Goal: Information Seeking & Learning: Learn about a topic

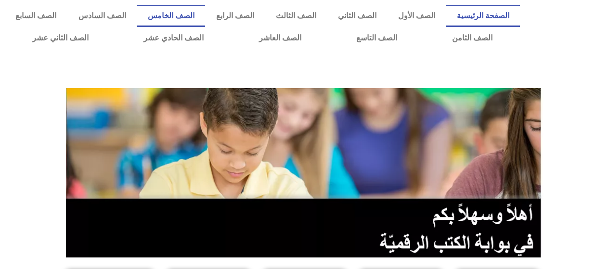
click at [205, 18] on link "الصف الخامس" at bounding box center [171, 16] width 68 height 22
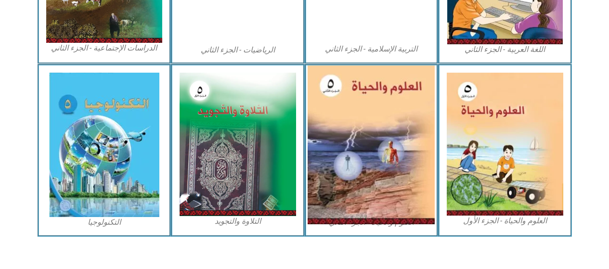
scroll to position [593, 0]
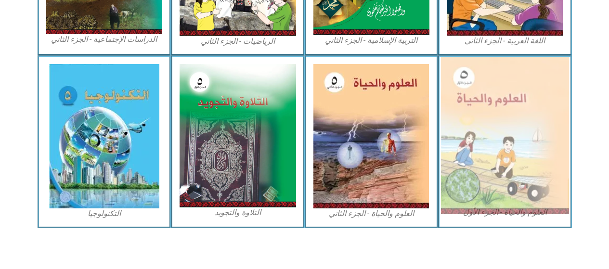
click at [536, 140] on img at bounding box center [505, 135] width 128 height 157
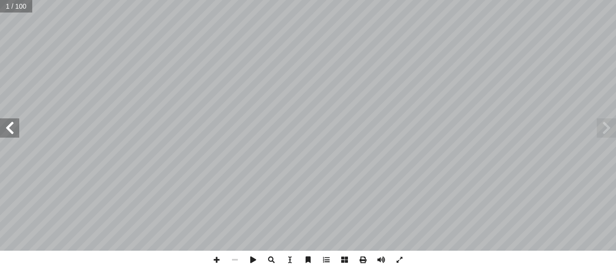
click at [5, 127] on span at bounding box center [9, 127] width 19 height 19
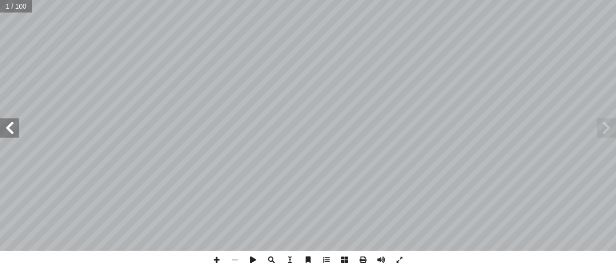
click at [5, 127] on span at bounding box center [9, 127] width 19 height 19
click at [6, 127] on span at bounding box center [9, 127] width 19 height 19
click at [10, 127] on span at bounding box center [9, 127] width 19 height 19
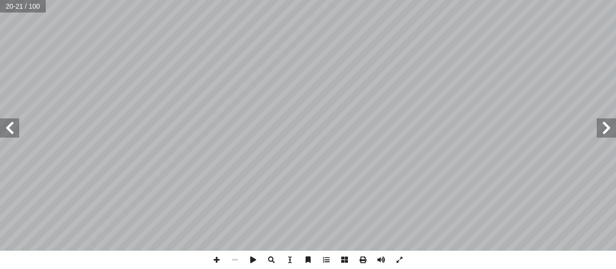
click at [10, 127] on span at bounding box center [9, 127] width 19 height 19
click at [4, 131] on span at bounding box center [9, 127] width 19 height 19
click at [237, 260] on span at bounding box center [235, 260] width 18 height 18
click at [235, 260] on span at bounding box center [235, 260] width 18 height 18
click at [10, 123] on span at bounding box center [9, 127] width 19 height 19
